Goal: Task Accomplishment & Management: Complete application form

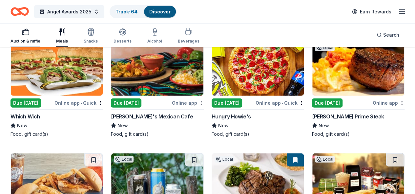
scroll to position [2034, 0]
click at [31, 38] on div "Auction & raffle" at bounding box center [25, 36] width 30 height 16
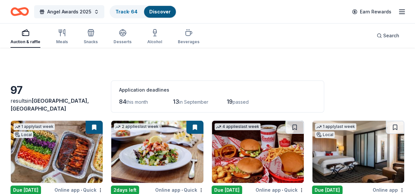
click at [31, 38] on div "Auction & raffle" at bounding box center [25, 37] width 30 height 16
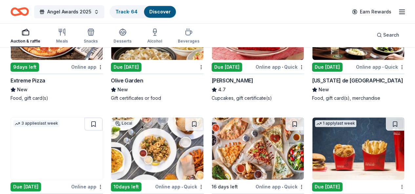
scroll to position [1489, 0]
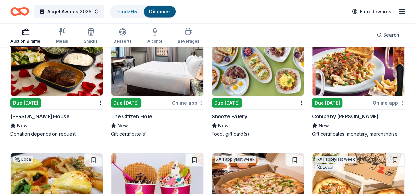
scroll to position [1930, 0]
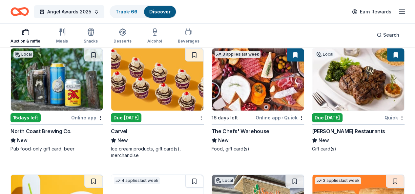
scroll to position [2413, 0]
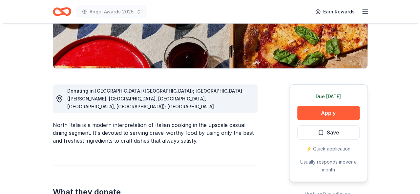
scroll to position [148, 0]
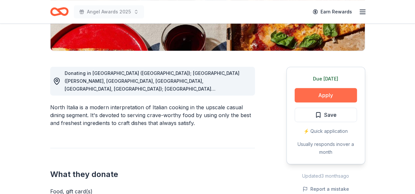
click at [324, 91] on button "Apply" at bounding box center [325, 95] width 62 height 14
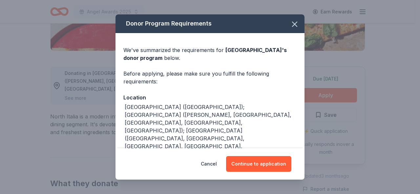
scroll to position [45, 0]
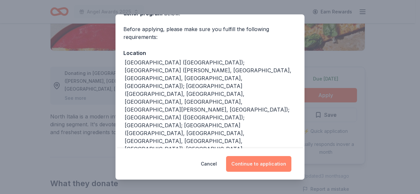
click at [258, 160] on button "Continue to application" at bounding box center [258, 164] width 65 height 16
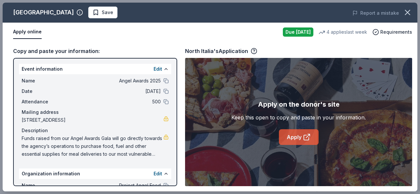
click at [302, 135] on link "Apply" at bounding box center [299, 138] width 40 height 16
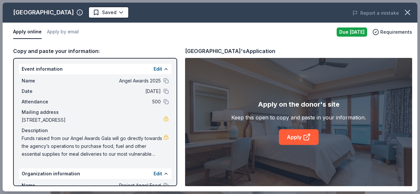
scroll to position [183, 0]
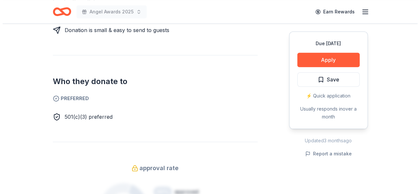
scroll to position [359, 0]
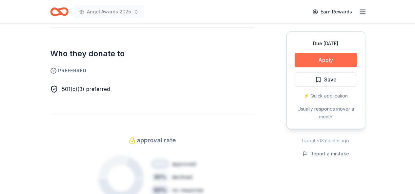
click at [318, 62] on button "Apply" at bounding box center [325, 60] width 62 height 14
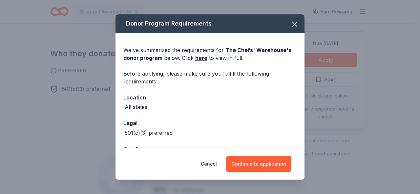
scroll to position [23, 0]
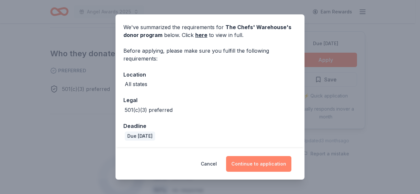
click at [248, 165] on button "Continue to application" at bounding box center [258, 164] width 65 height 16
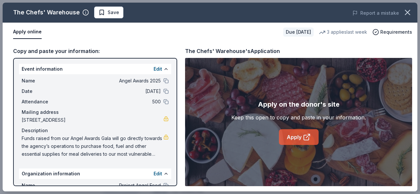
click at [301, 133] on link "Apply" at bounding box center [299, 138] width 40 height 16
